Goal: Task Accomplishment & Management: Use online tool/utility

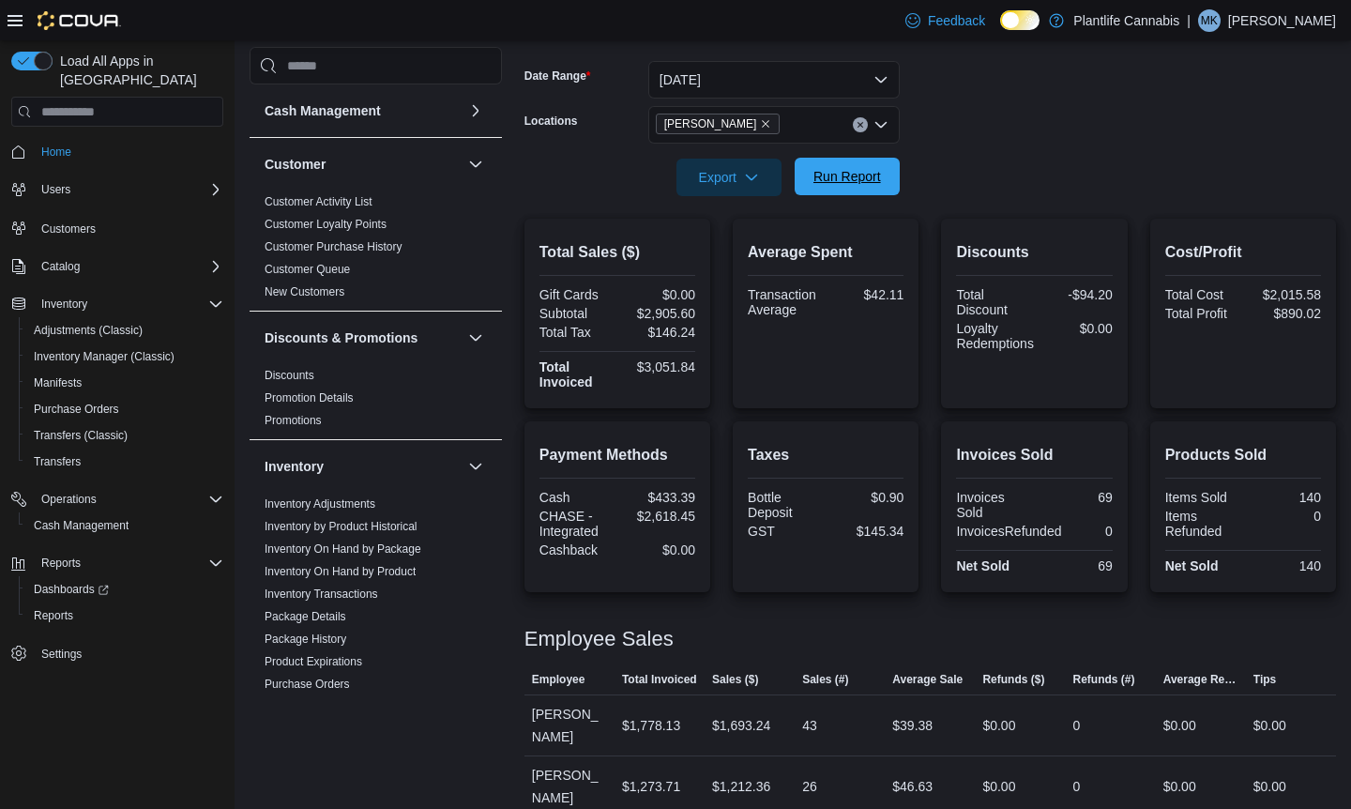
scroll to position [592, 0]
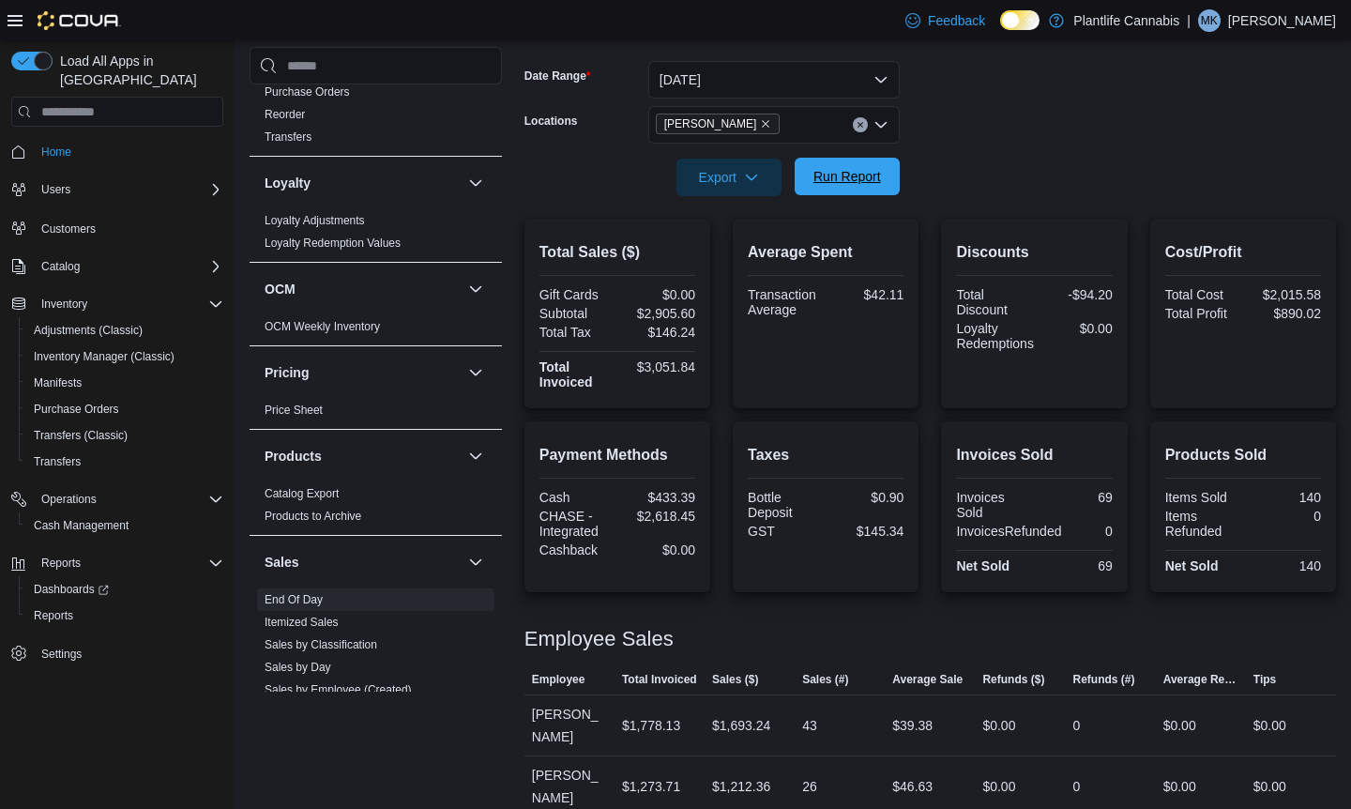
click at [858, 186] on span "Run Report" at bounding box center [847, 177] width 83 height 38
click at [846, 174] on span "Run Report" at bounding box center [847, 176] width 68 height 19
click at [878, 174] on span "Run Report" at bounding box center [847, 176] width 68 height 19
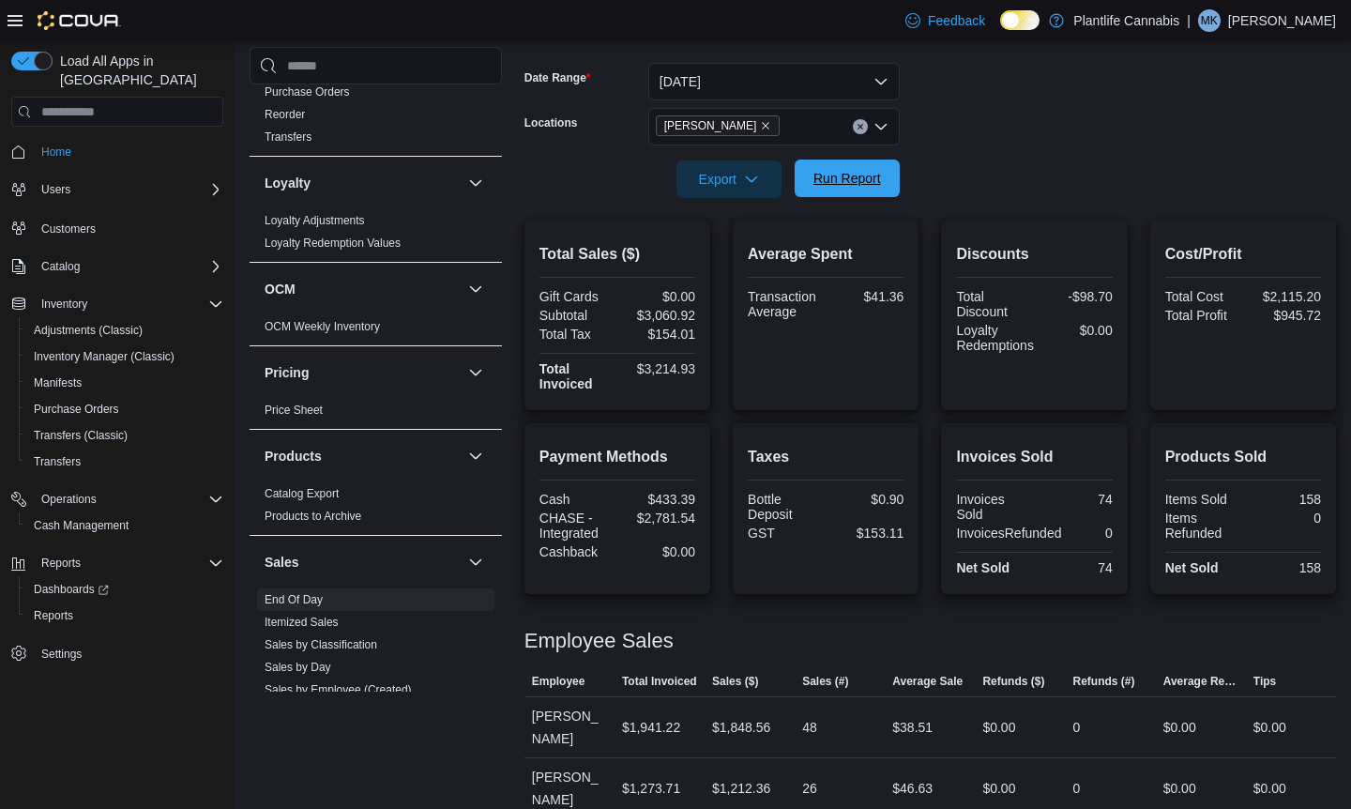
click at [856, 183] on span "Run Report" at bounding box center [847, 178] width 68 height 19
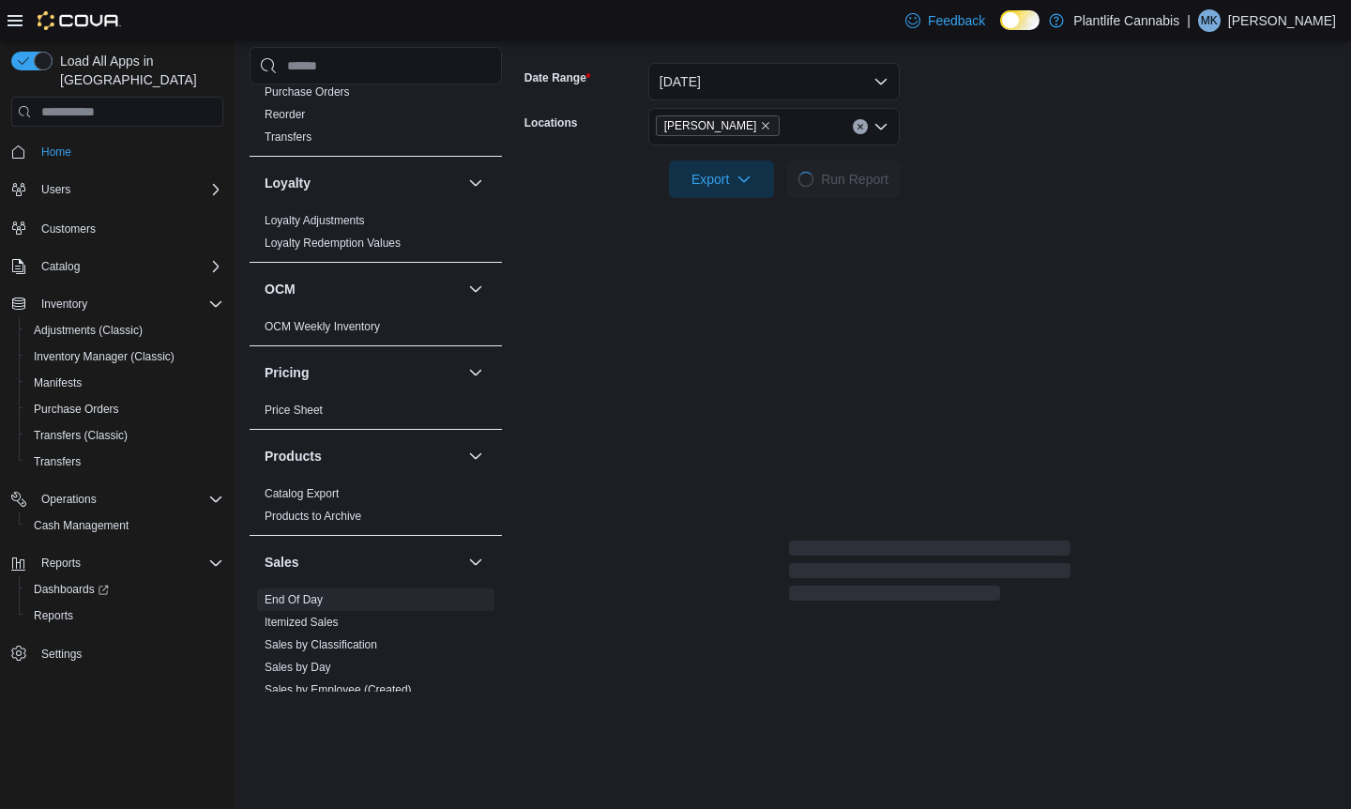
scroll to position [271, 0]
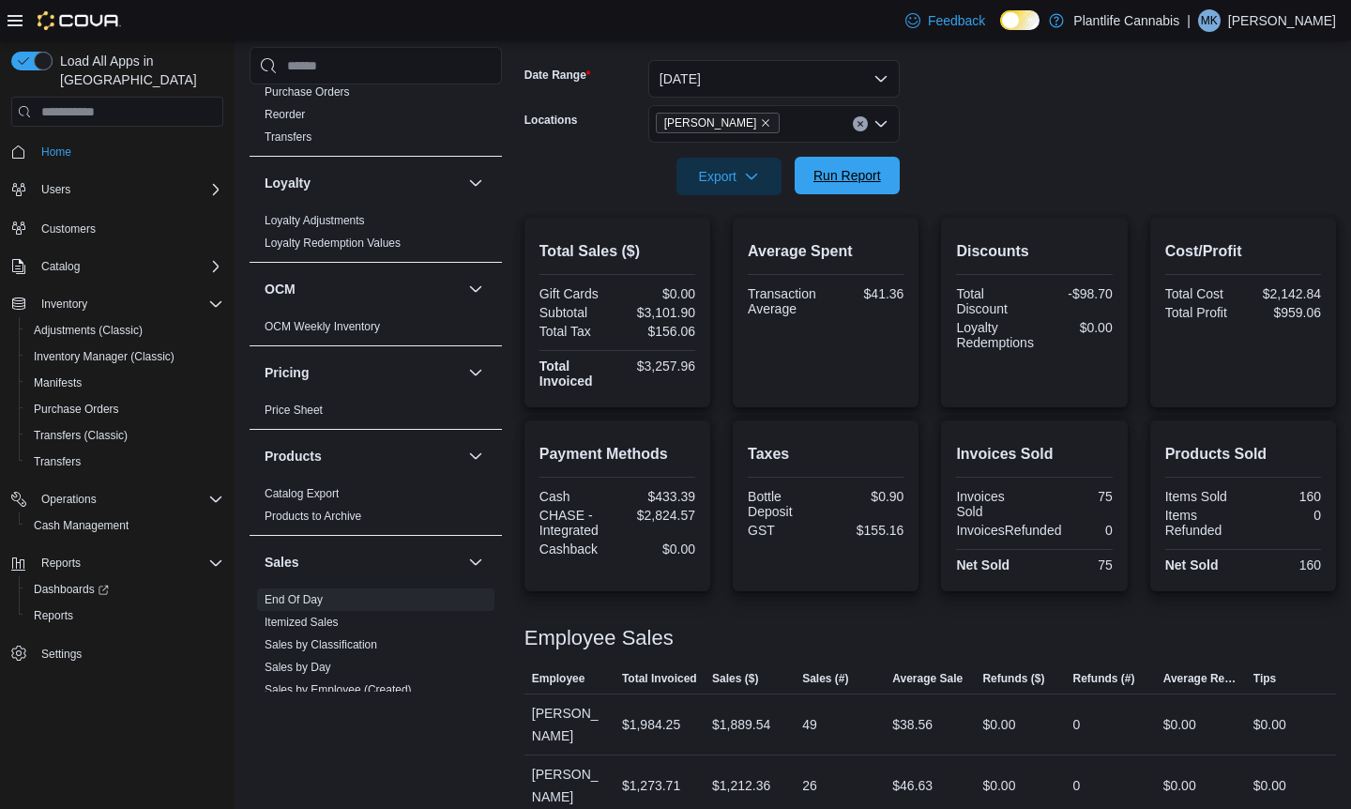
click at [869, 175] on span "Run Report" at bounding box center [847, 175] width 68 height 19
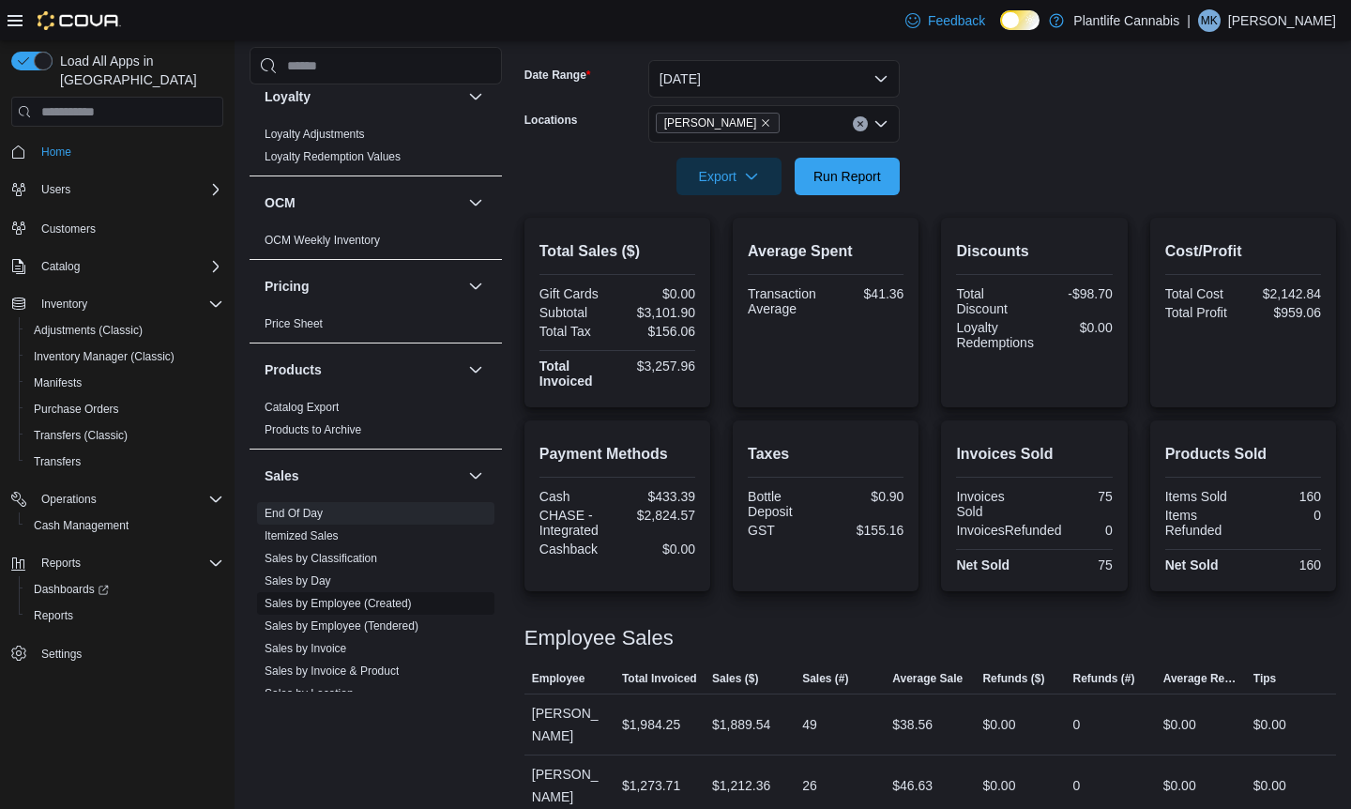
scroll to position [681, 0]
click at [391, 629] on link "Sales by Employee (Tendered)" at bounding box center [342, 622] width 154 height 13
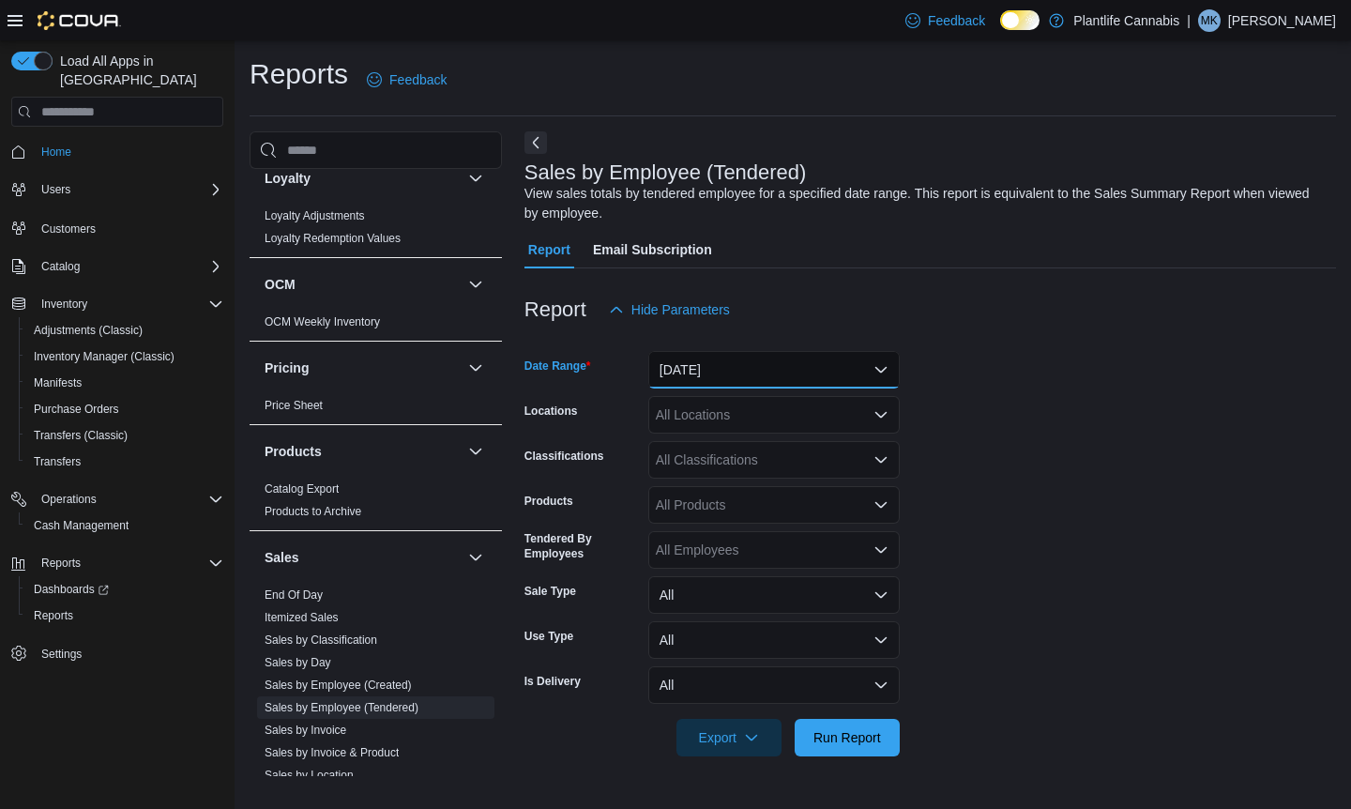
click at [805, 371] on button "[DATE]" at bounding box center [773, 370] width 251 height 38
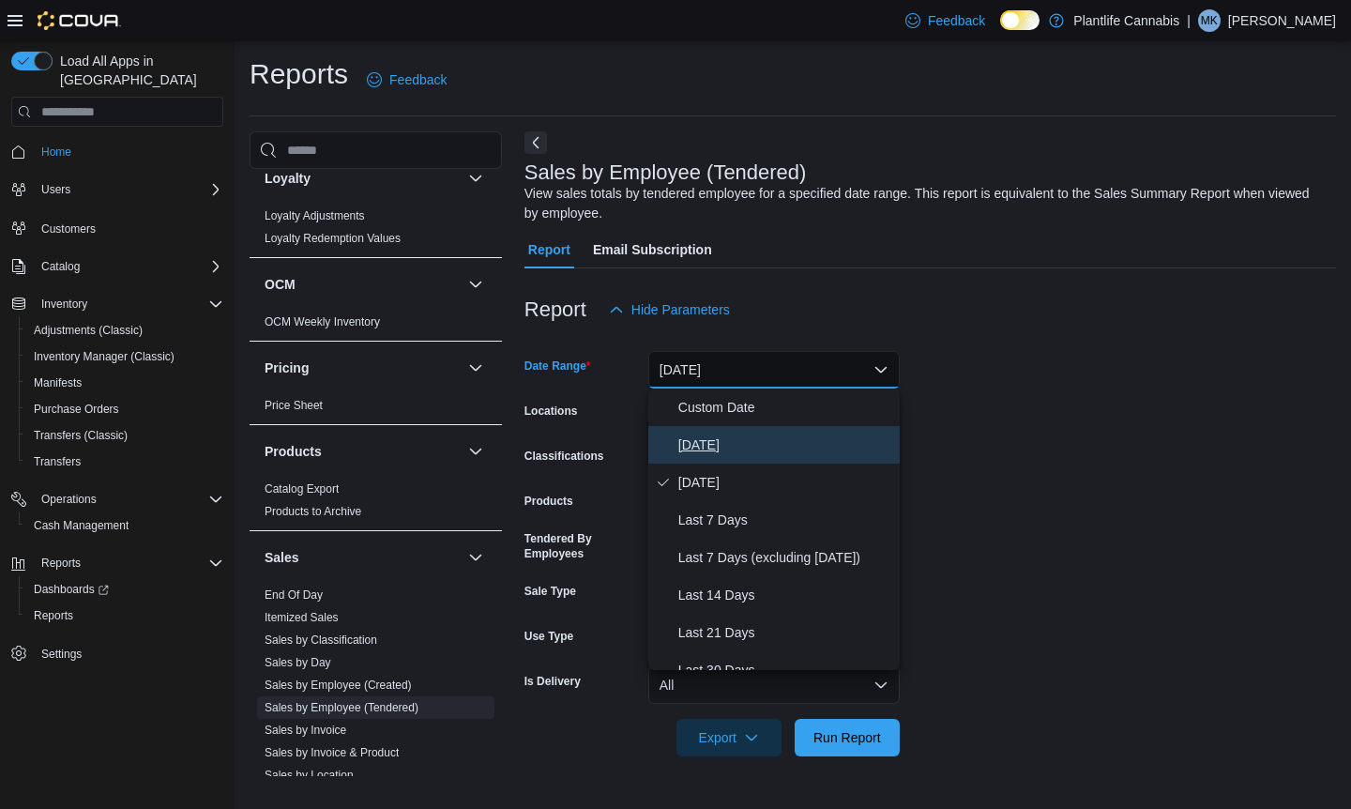
click at [716, 447] on span "[DATE]" at bounding box center [785, 444] width 214 height 23
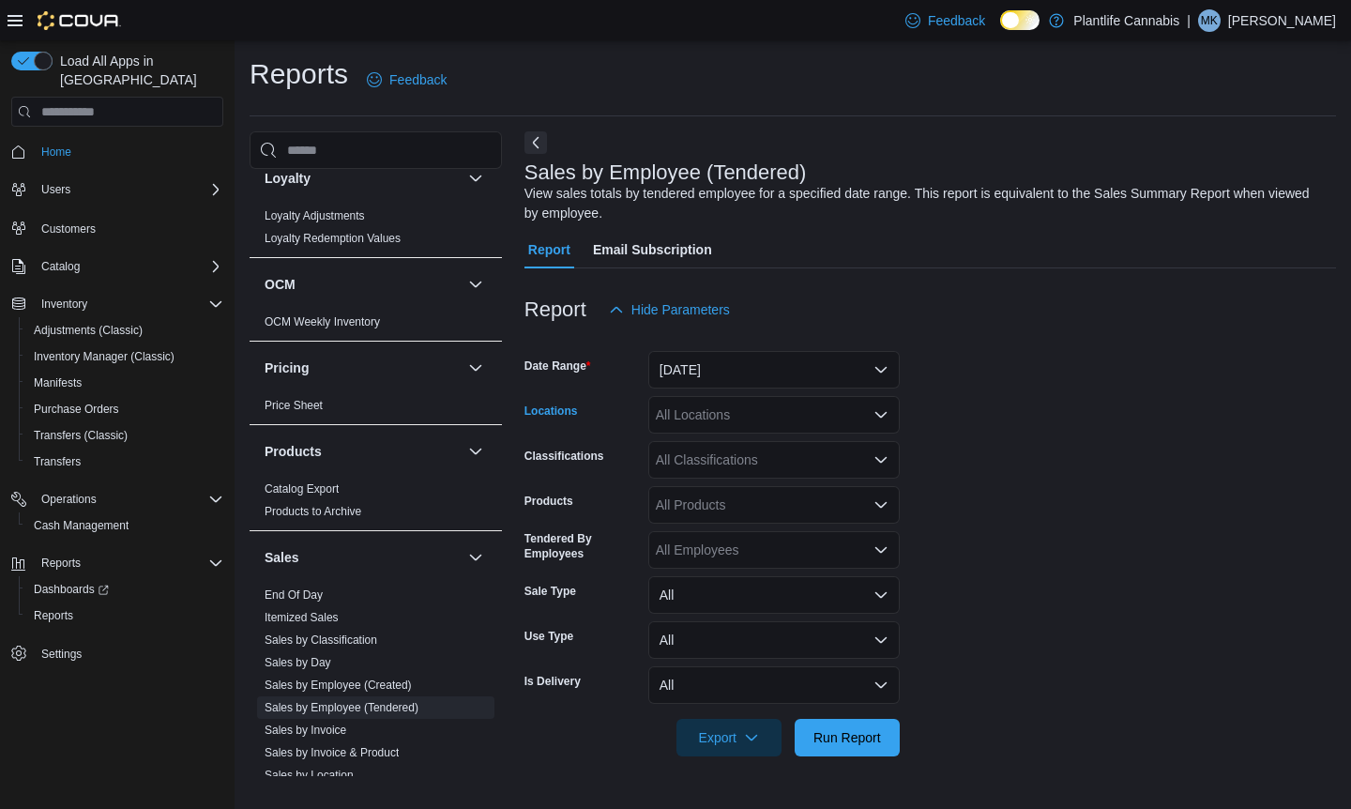
click at [742, 413] on div "All Locations" at bounding box center [773, 415] width 251 height 38
type input "***"
click at [737, 443] on div "[PERSON_NAME]" at bounding box center [773, 446] width 229 height 19
click at [1095, 451] on form "Date Range [DATE] Locations [PERSON_NAME] Classifications All Classifications P…" at bounding box center [929, 542] width 811 height 428
click at [811, 464] on div "All Classifications" at bounding box center [773, 460] width 251 height 38
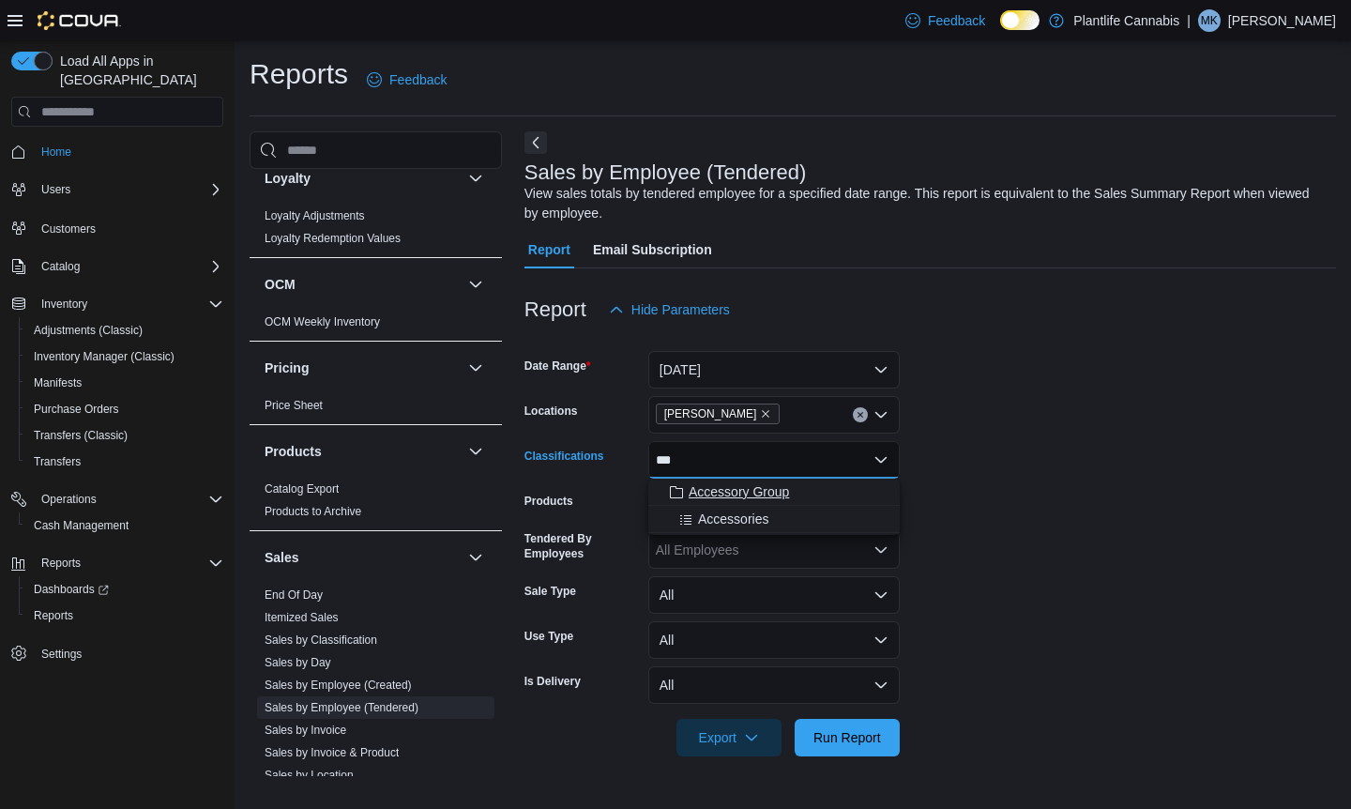
type input "***"
click at [789, 493] on span "Accessory Group" at bounding box center [739, 491] width 100 height 19
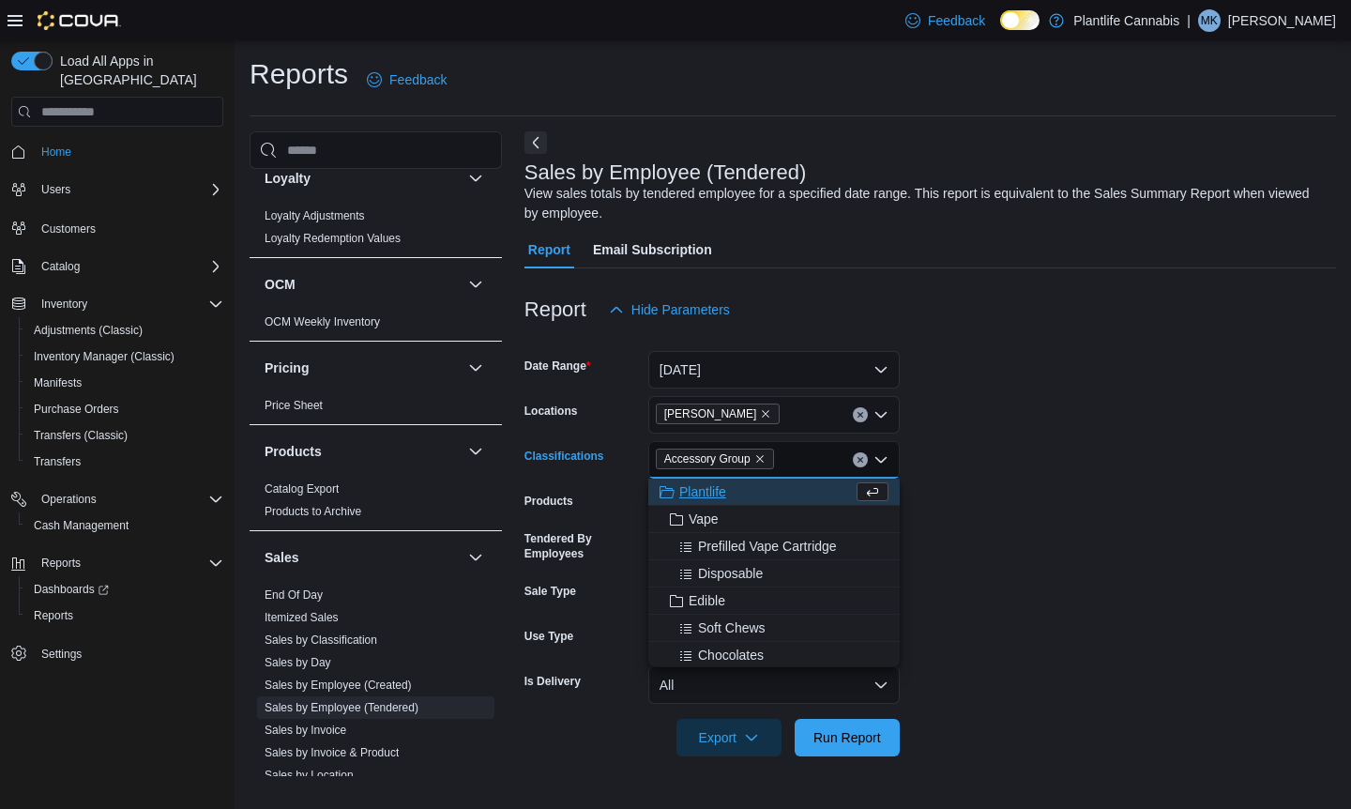
click at [1064, 496] on form "Date Range [DATE] Locations [PERSON_NAME] Classifications Accessory Group Combo…" at bounding box center [929, 542] width 811 height 428
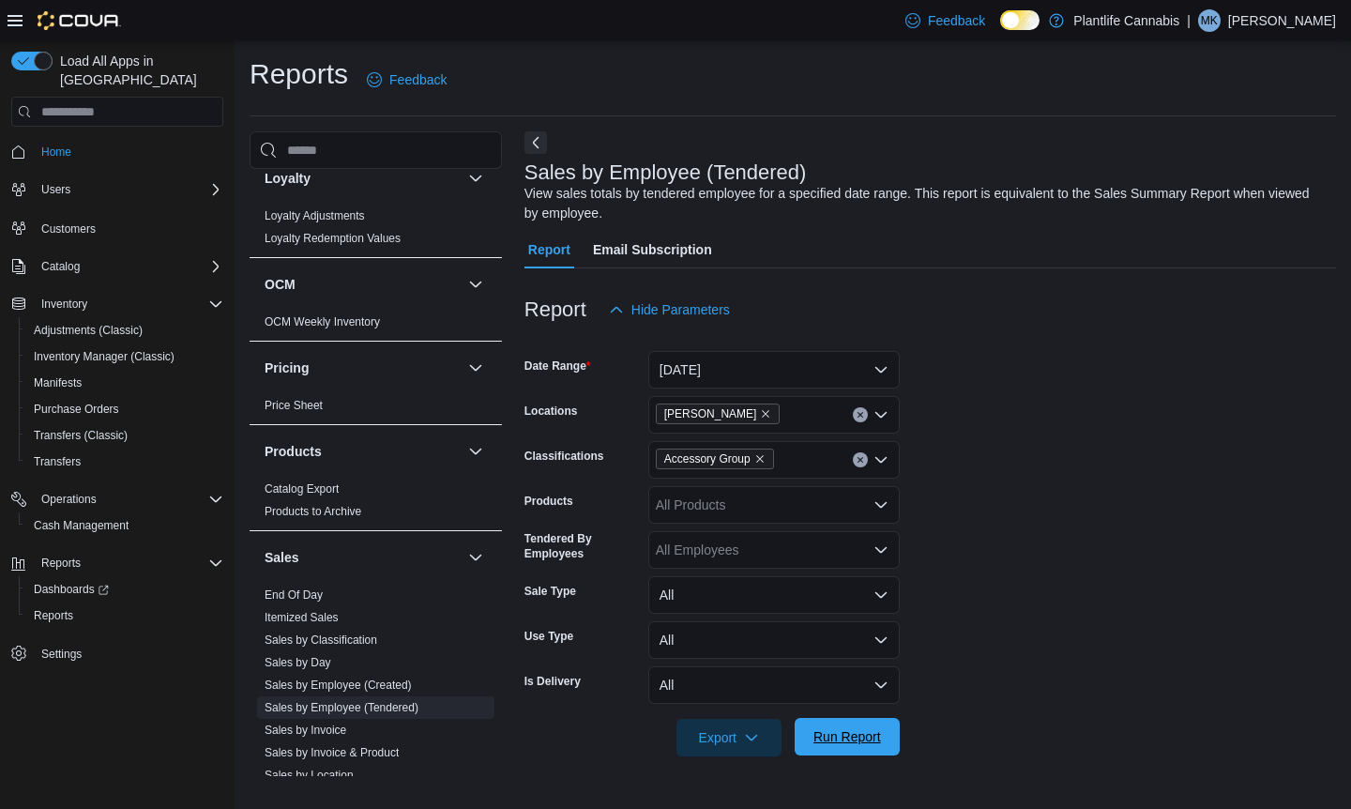
click at [847, 751] on span "Run Report" at bounding box center [847, 737] width 83 height 38
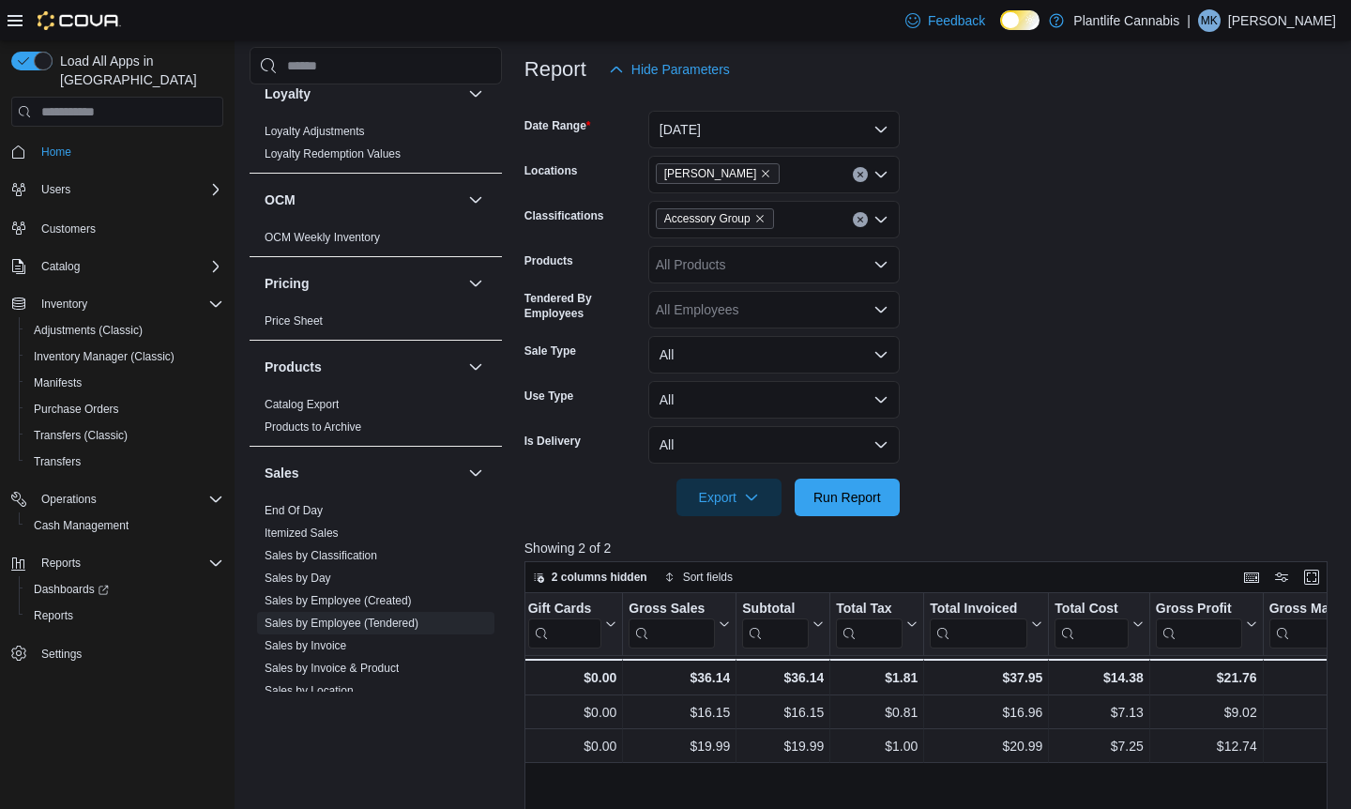
scroll to position [246, 0]
